Goal: Transaction & Acquisition: Purchase product/service

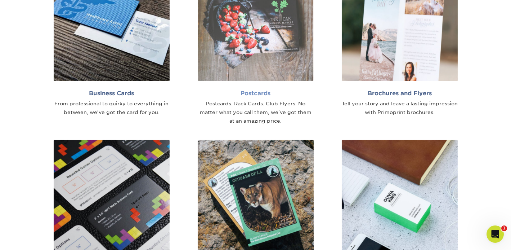
scroll to position [502, 0]
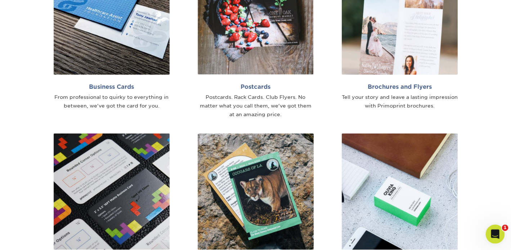
click at [495, 235] on icon "Open Intercom Messenger" at bounding box center [495, 233] width 12 height 12
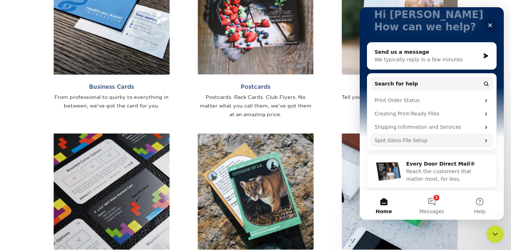
scroll to position [51, 0]
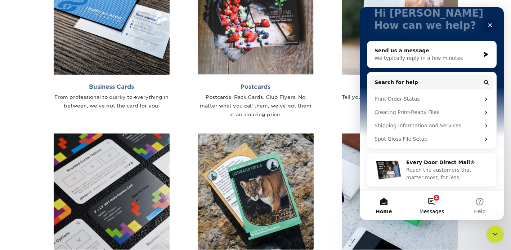
click at [432, 200] on button "2 Messages" at bounding box center [432, 205] width 48 height 29
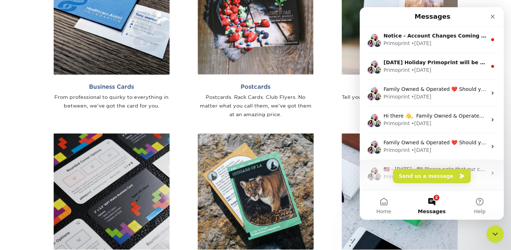
click at [472, 178] on div "Primoprint • [DATE]" at bounding box center [435, 177] width 103 height 8
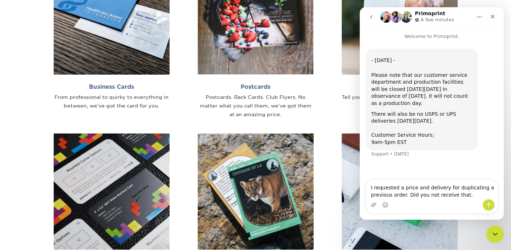
type textarea "I requested a price and delivery for duplicating a previous order. Did you not …"
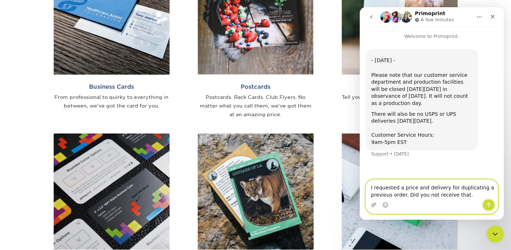
click at [487, 206] on icon "Send a message…" at bounding box center [489, 205] width 6 height 6
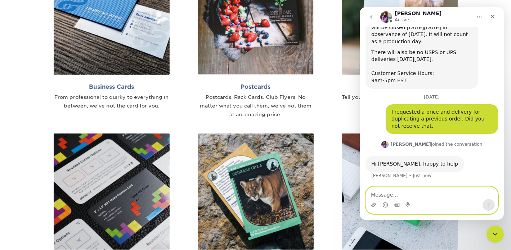
scroll to position [62, 0]
type textarea "Did you receive my request?"
click at [488, 205] on icon "Send a message…" at bounding box center [489, 205] width 6 height 6
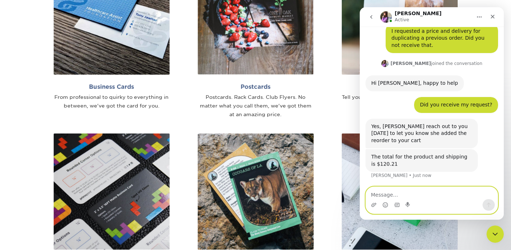
scroll to position [142, 0]
type textarea "Do you have the file to pring?"
click at [488, 204] on icon "Send a message…" at bounding box center [489, 205] width 6 height 6
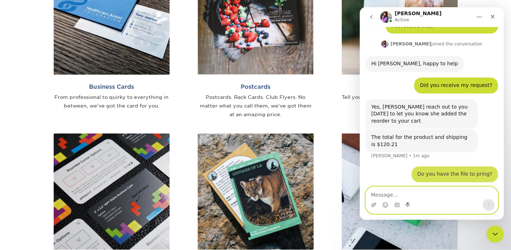
scroll to position [164, 0]
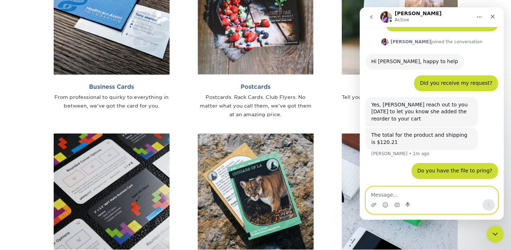
type textarea "i"
type textarea "correction "print""
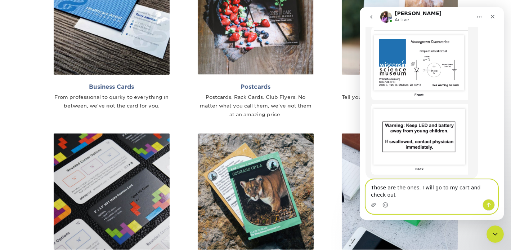
scroll to position [374, 0]
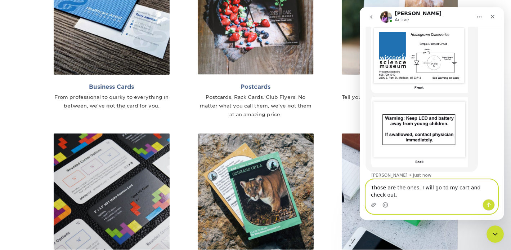
type textarea "Those are the ones. I will go to my cart and check out."
click at [490, 208] on button "Send a message…" at bounding box center [489, 205] width 12 height 12
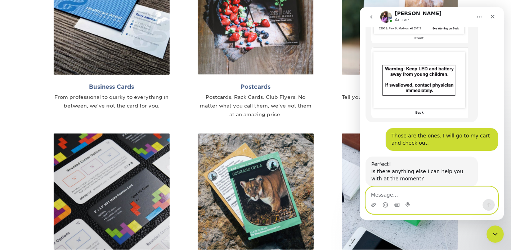
scroll to position [431, 0]
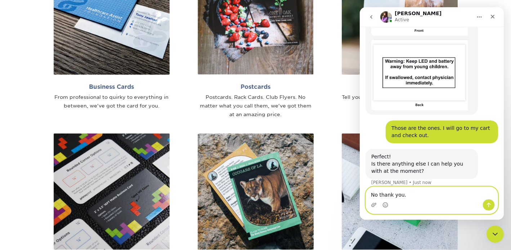
type textarea "No thank you."
click at [490, 206] on icon "Send a message…" at bounding box center [489, 205] width 6 height 6
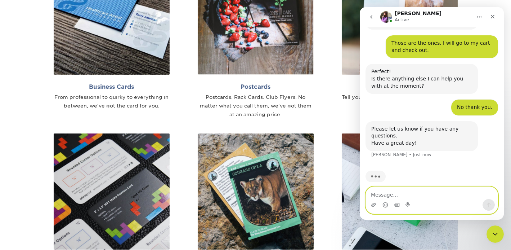
scroll to position [488, 0]
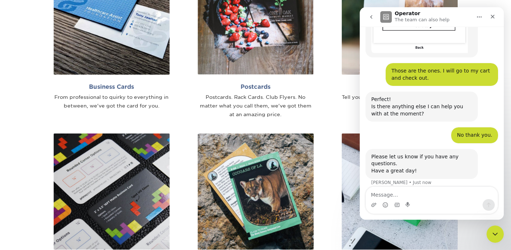
click at [331, 86] on div "Brochures and Flyers Tell your story and leave a lasting impression with Primop…" at bounding box center [400, 42] width 144 height 166
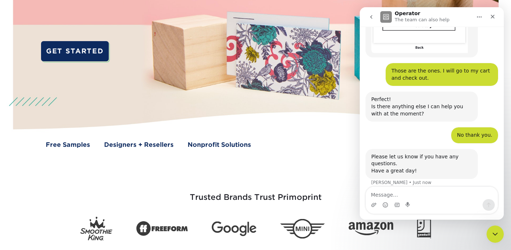
scroll to position [0, 0]
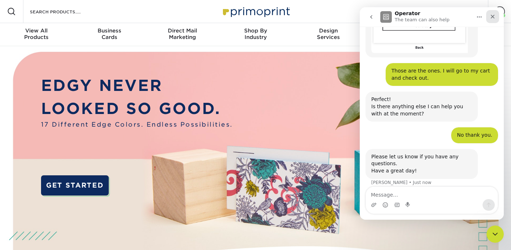
click at [490, 18] on icon "Close" at bounding box center [493, 17] width 6 height 6
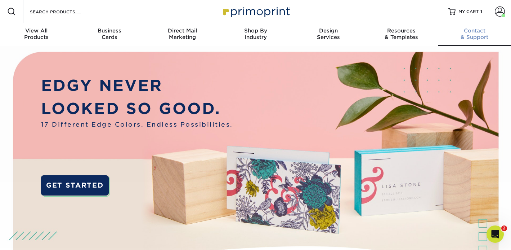
scroll to position [488, 0]
click at [467, 11] on span "MY CART" at bounding box center [469, 12] width 21 height 6
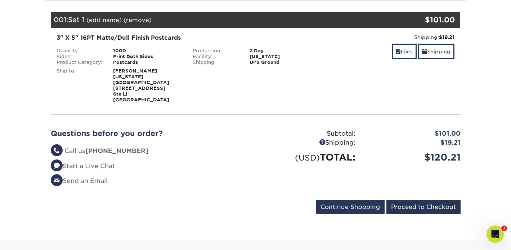
scroll to position [98, 0]
click at [417, 202] on input "Proceed to Checkout" at bounding box center [424, 207] width 74 height 14
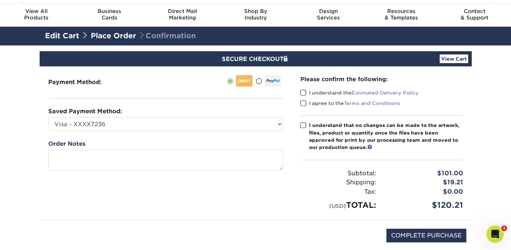
scroll to position [16, 0]
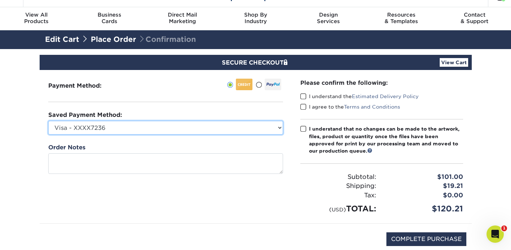
click at [115, 126] on select "Visa - XXXX7236 Visa - XXXX0637 New Credit Card" at bounding box center [165, 128] width 235 height 14
select select
click at [48, 121] on select "Visa - XXXX7236 Visa - XXXX0637 New Credit Card" at bounding box center [165, 128] width 235 height 14
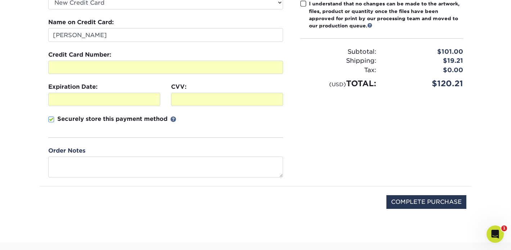
scroll to position [141, 0]
click at [429, 201] on input "COMPLETE PURCHASE" at bounding box center [427, 202] width 80 height 14
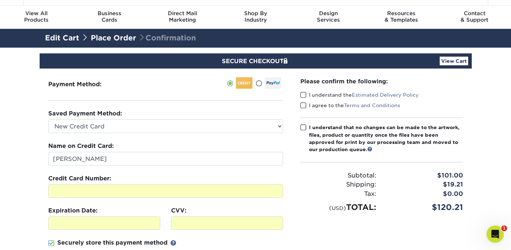
scroll to position [17, 0]
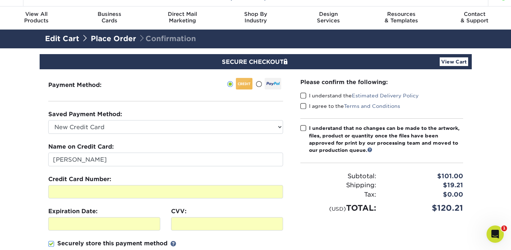
click at [303, 94] on span at bounding box center [303, 95] width 6 height 7
click at [0, 0] on input "I understand the Estimated Delivery Policy" at bounding box center [0, 0] width 0 height 0
click at [304, 107] on span at bounding box center [303, 106] width 6 height 7
click at [0, 0] on input "I agree to the Terms and Conditions" at bounding box center [0, 0] width 0 height 0
click at [303, 129] on span at bounding box center [303, 128] width 6 height 7
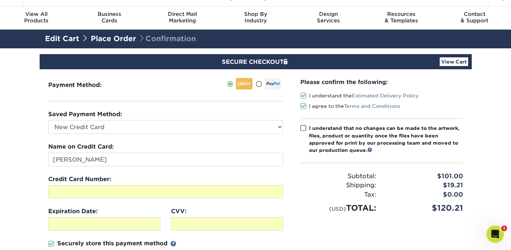
click at [0, 0] on input "I understand that no changes can be made to the artwork, files, product or quan…" at bounding box center [0, 0] width 0 height 0
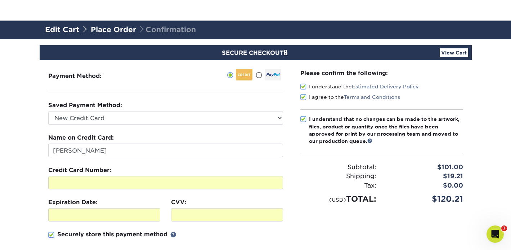
scroll to position [121, 0]
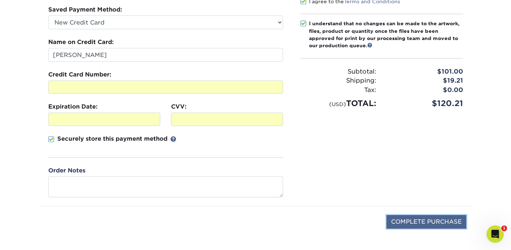
click at [406, 220] on input "COMPLETE PURCHASE" at bounding box center [427, 222] width 80 height 14
type input "PROCESSING, PLEASE WAIT..."
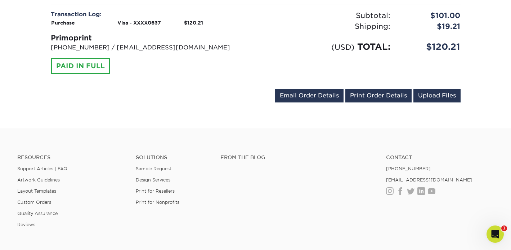
scroll to position [320, 0]
